Goal: Task Accomplishment & Management: Use online tool/utility

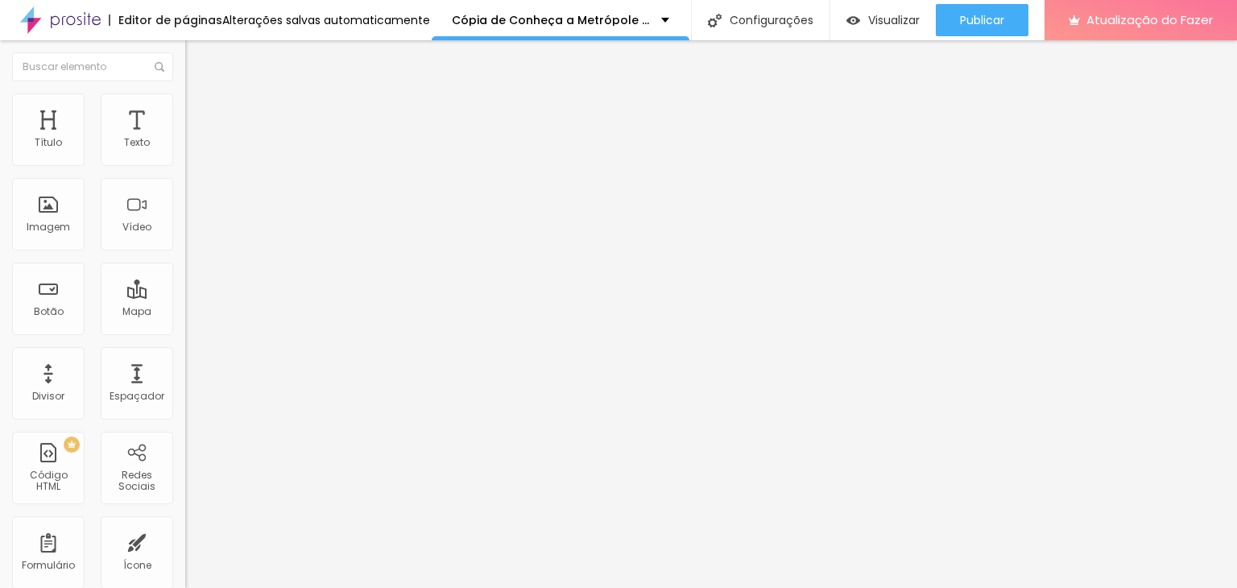
click at [200, 111] on font "Estilo" at bounding box center [212, 104] width 25 height 14
click at [185, 110] on li "Avançado" at bounding box center [277, 118] width 185 height 16
click at [197, 52] on img "button" at bounding box center [203, 58] width 13 height 13
click at [185, 151] on input "[URL][DOMAIN_NAME]" at bounding box center [281, 143] width 193 height 16
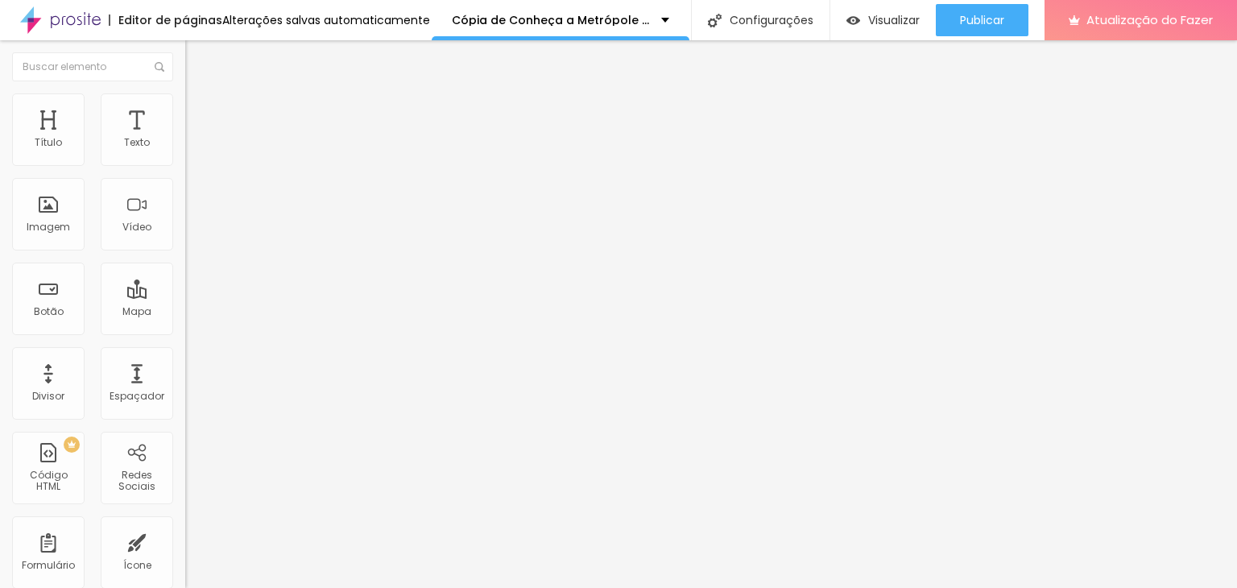
paste input "yl1hO49PEa0"
type input "[URL][DOMAIN_NAME]"
drag, startPoint x: 155, startPoint y: 284, endPoint x: 166, endPoint y: 281, distance: 10.7
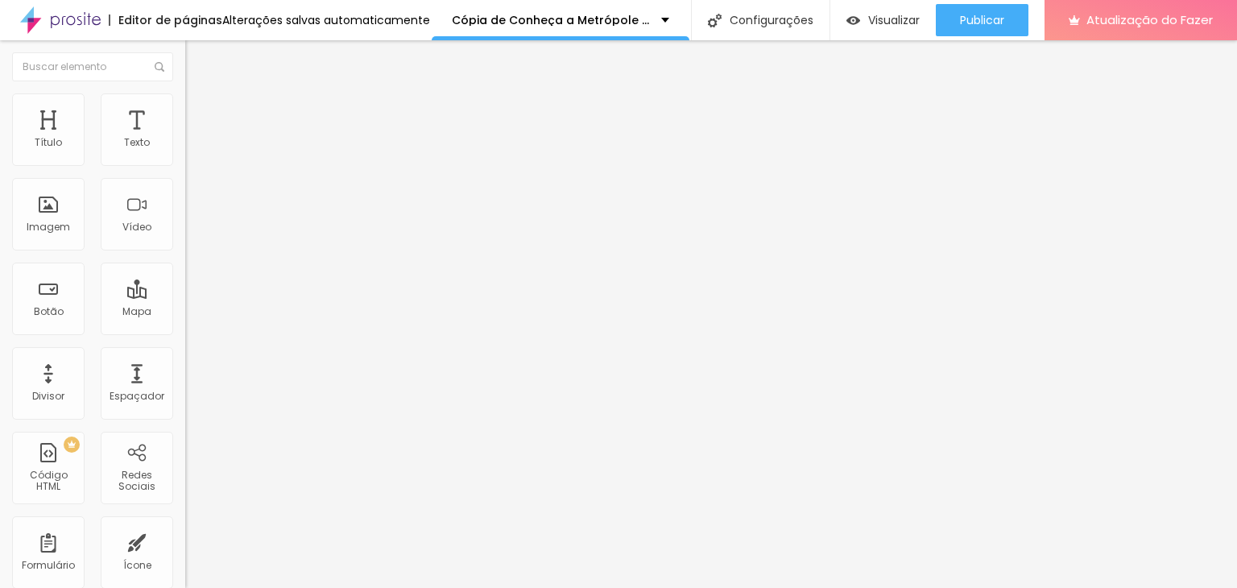
click at [185, 303] on div at bounding box center [277, 303] width 185 height 0
drag, startPoint x: 163, startPoint y: 283, endPoint x: 143, endPoint y: 283, distance: 20.1
click at [185, 303] on div at bounding box center [277, 303] width 185 height 0
click at [200, 110] on font "Estilo" at bounding box center [212, 104] width 25 height 14
type input "97"
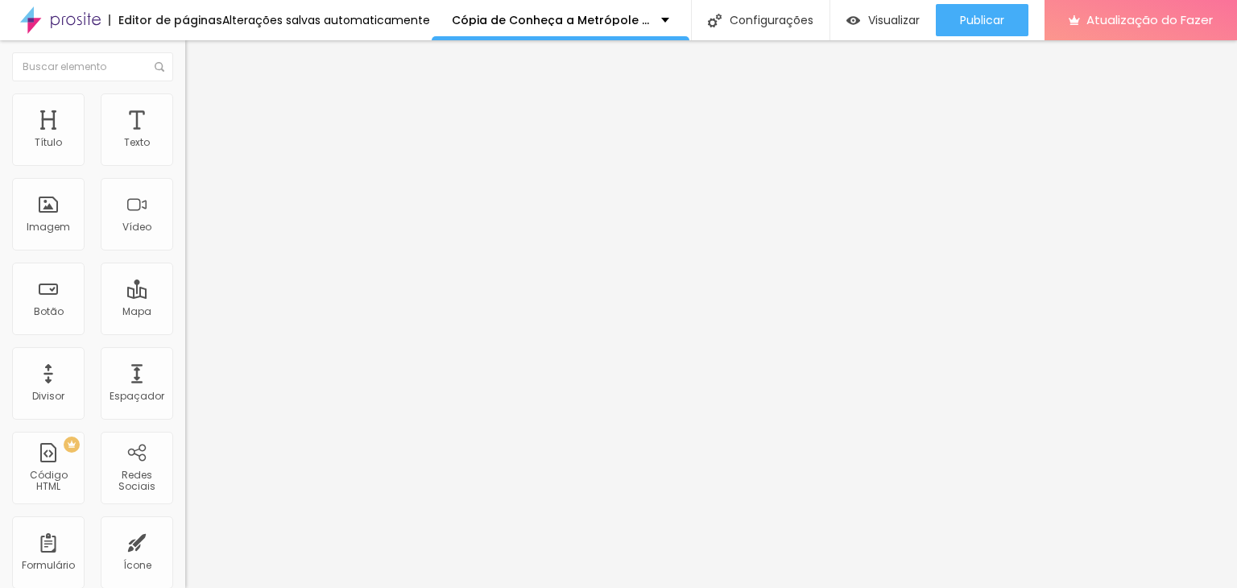
type input "97"
type input "98"
type input "92"
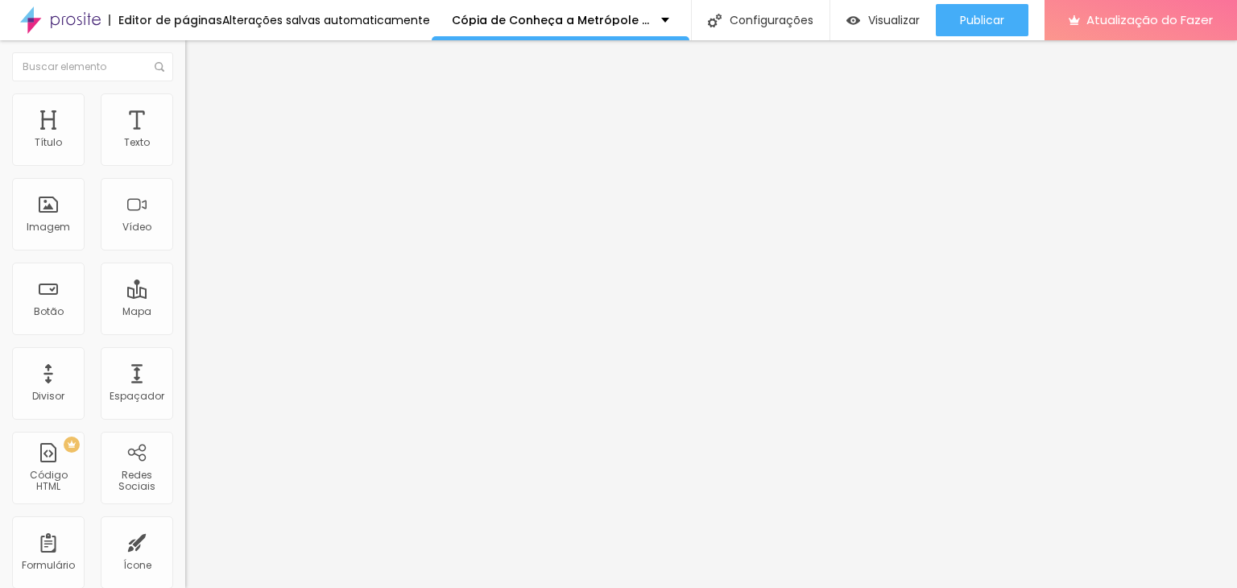
type input "88"
type input "87"
type input "88"
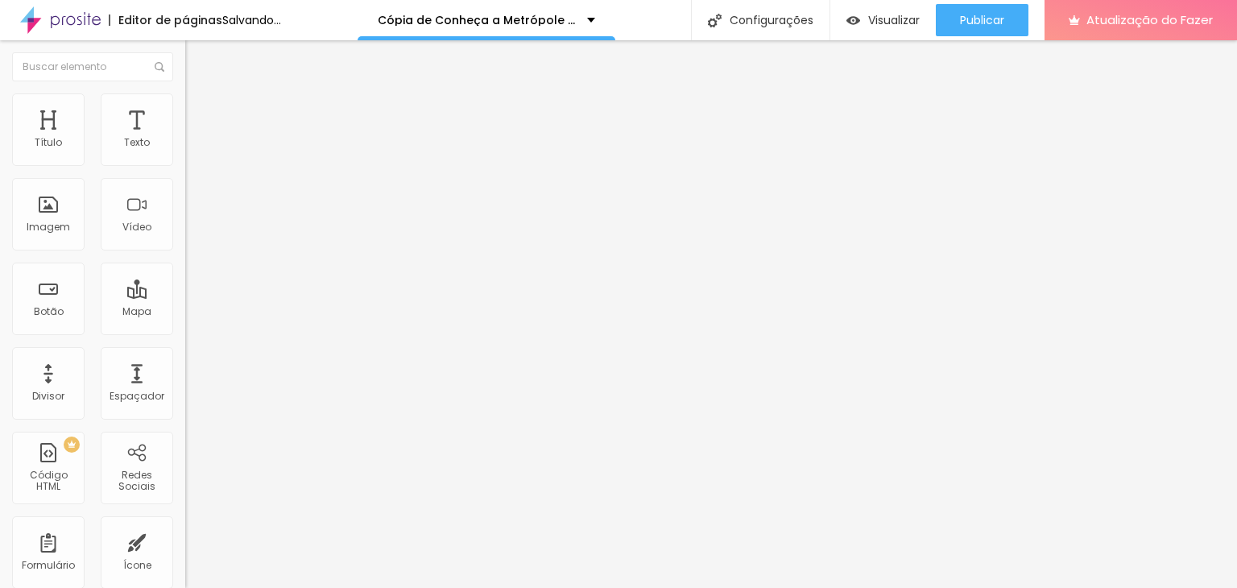
type input "88"
type input "97"
type input "100"
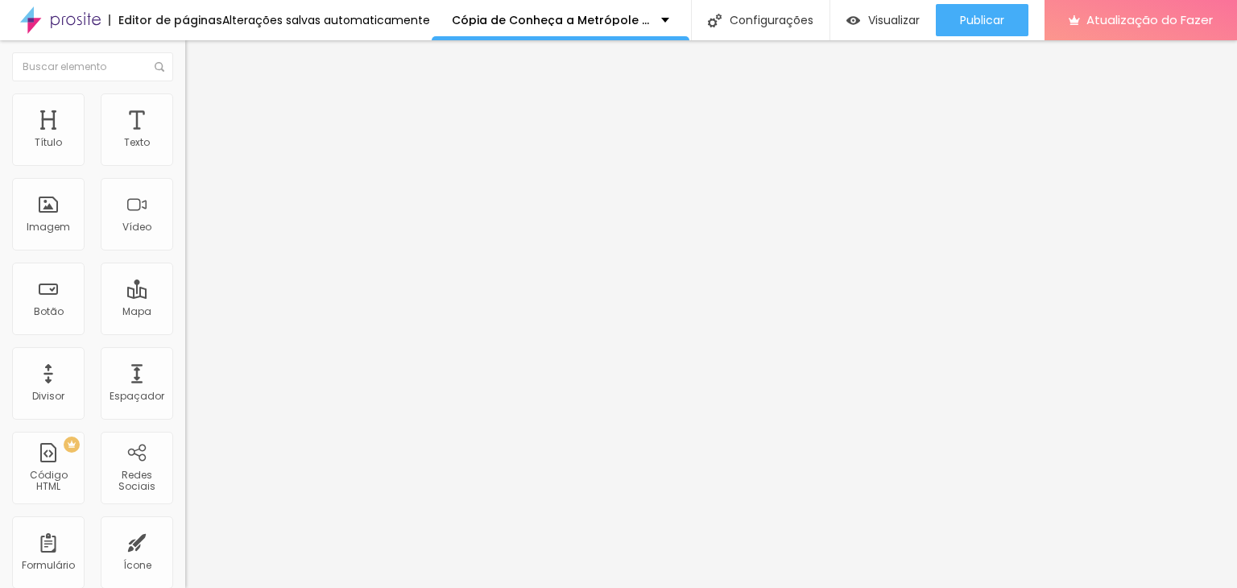
drag, startPoint x: 162, startPoint y: 175, endPoint x: 177, endPoint y: 180, distance: 16.3
click at [185, 165] on input "range" at bounding box center [237, 158] width 104 height 13
click at [120, 236] on div "Vídeo" at bounding box center [137, 214] width 72 height 72
